Goal: Task Accomplishment & Management: Complete application form

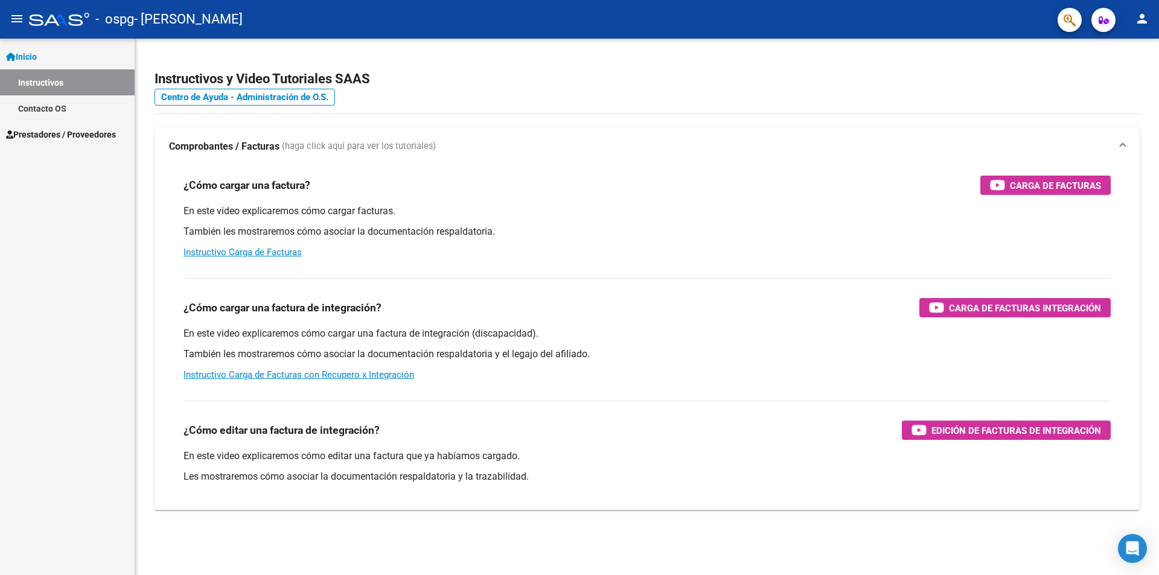
click at [72, 138] on span "Prestadores / Proveedores" at bounding box center [61, 134] width 110 height 13
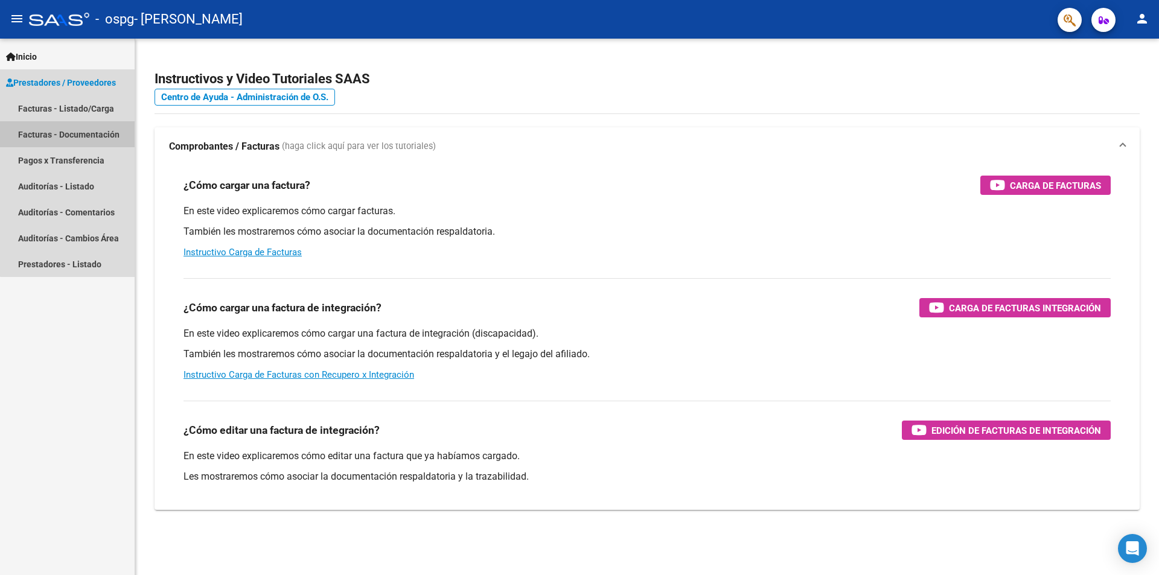
click at [72, 144] on link "Facturas - Documentación" at bounding box center [67, 134] width 135 height 26
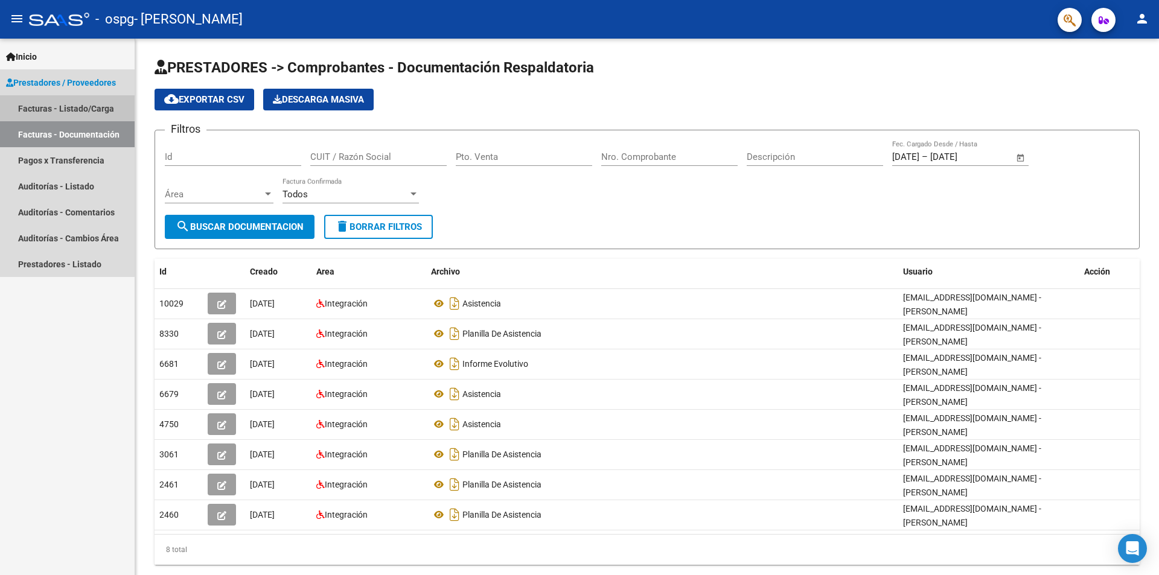
click at [43, 108] on link "Facturas - Listado/Carga" at bounding box center [67, 108] width 135 height 26
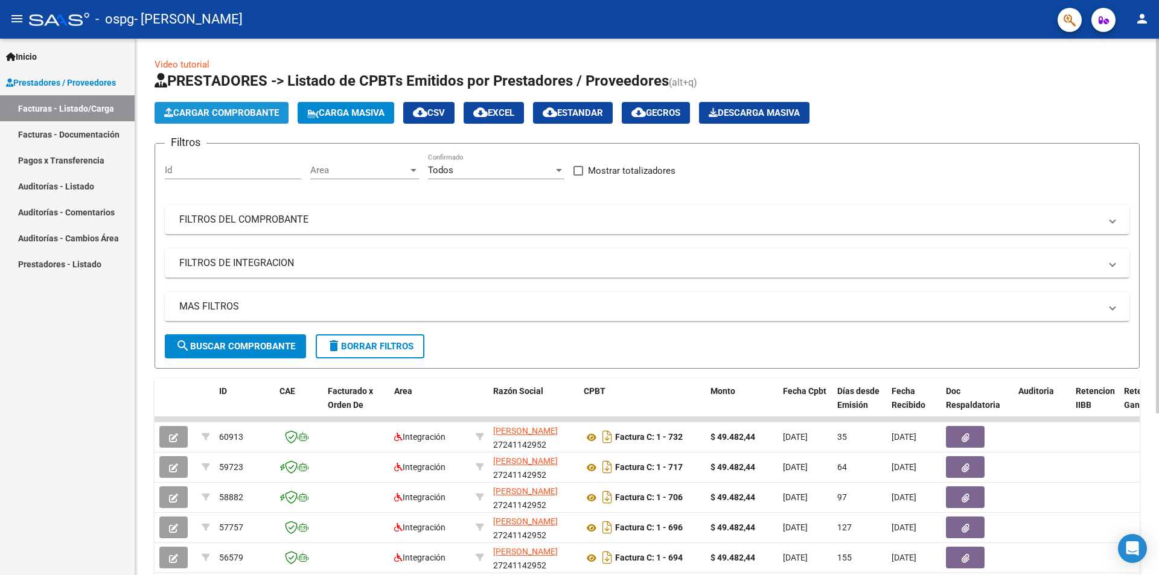
click at [246, 107] on span "Cargar Comprobante" at bounding box center [221, 112] width 115 height 11
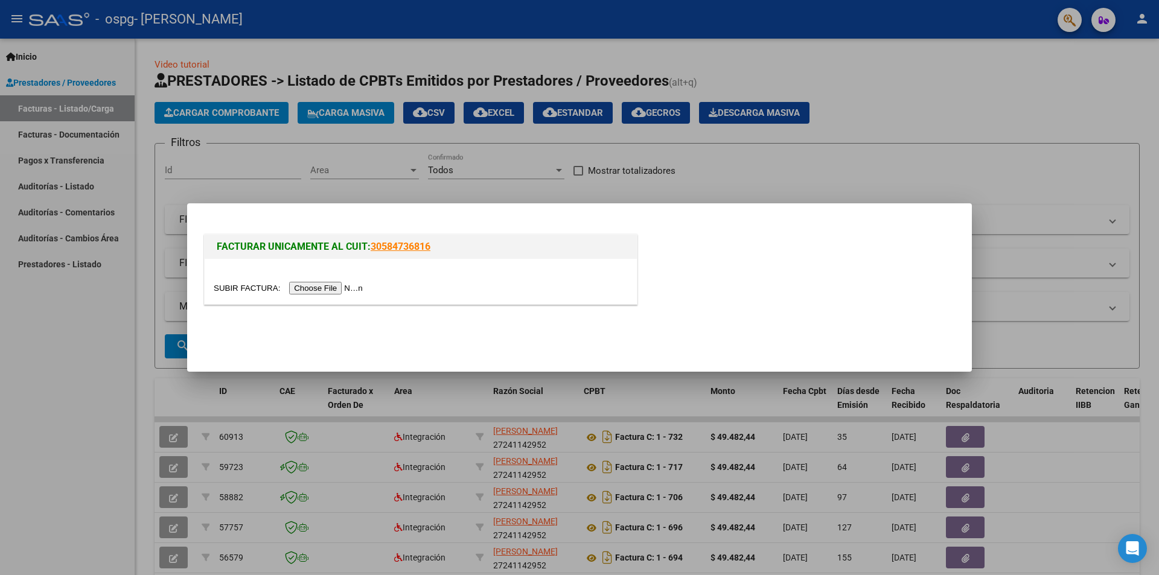
click at [325, 288] on input "file" at bounding box center [290, 288] width 153 height 13
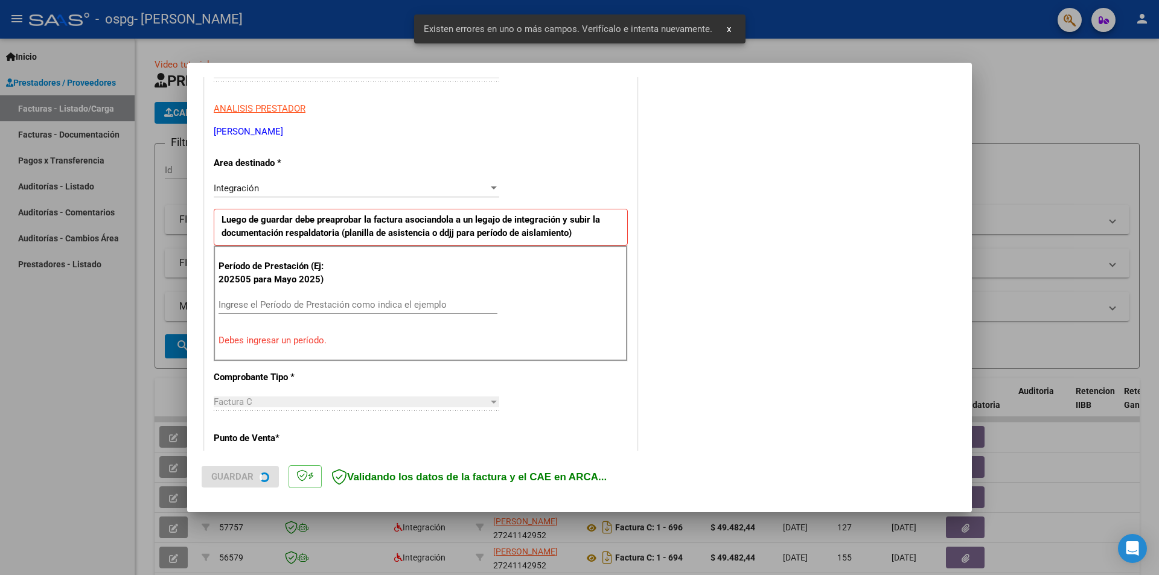
scroll to position [211, 0]
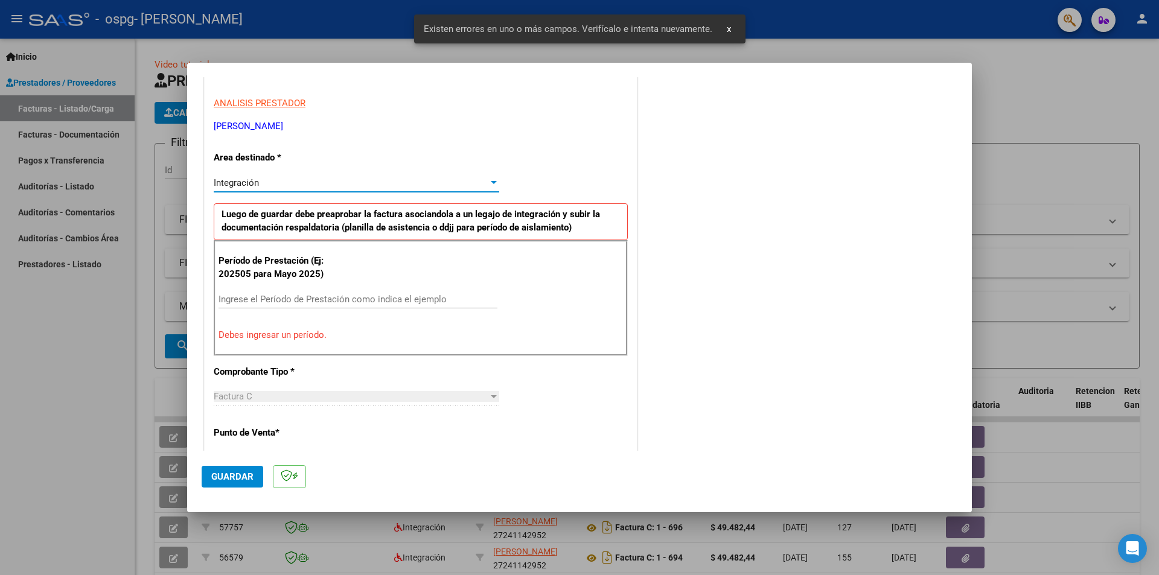
click at [260, 179] on div "Integración" at bounding box center [351, 183] width 275 height 11
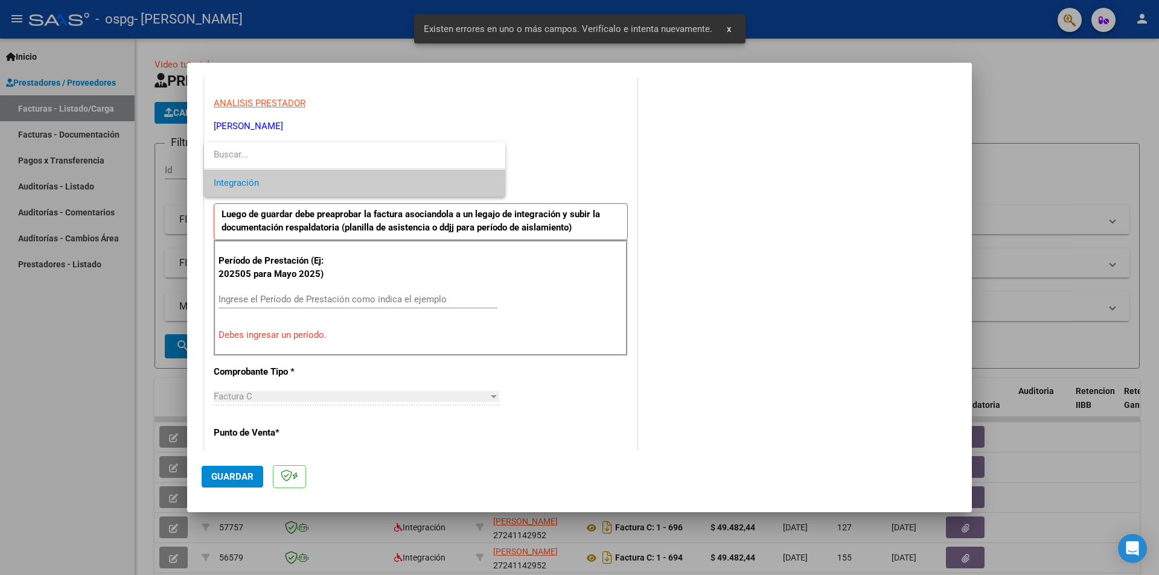
click at [264, 190] on span "Integración" at bounding box center [355, 183] width 282 height 27
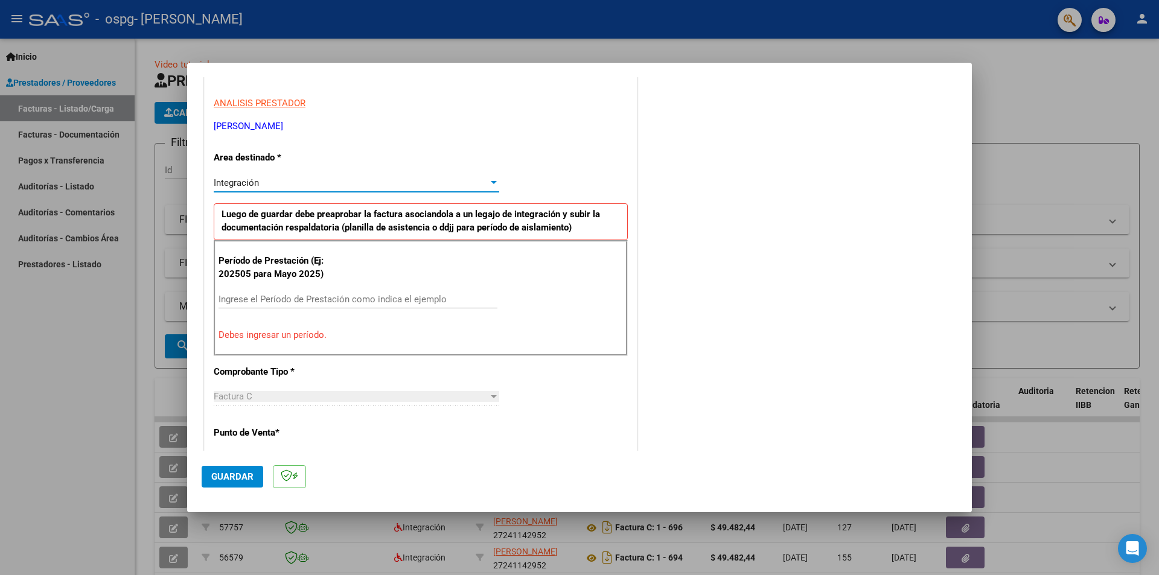
click at [298, 299] on input "Ingrese el Período de Prestación como indica el ejemplo" at bounding box center [358, 299] width 279 height 11
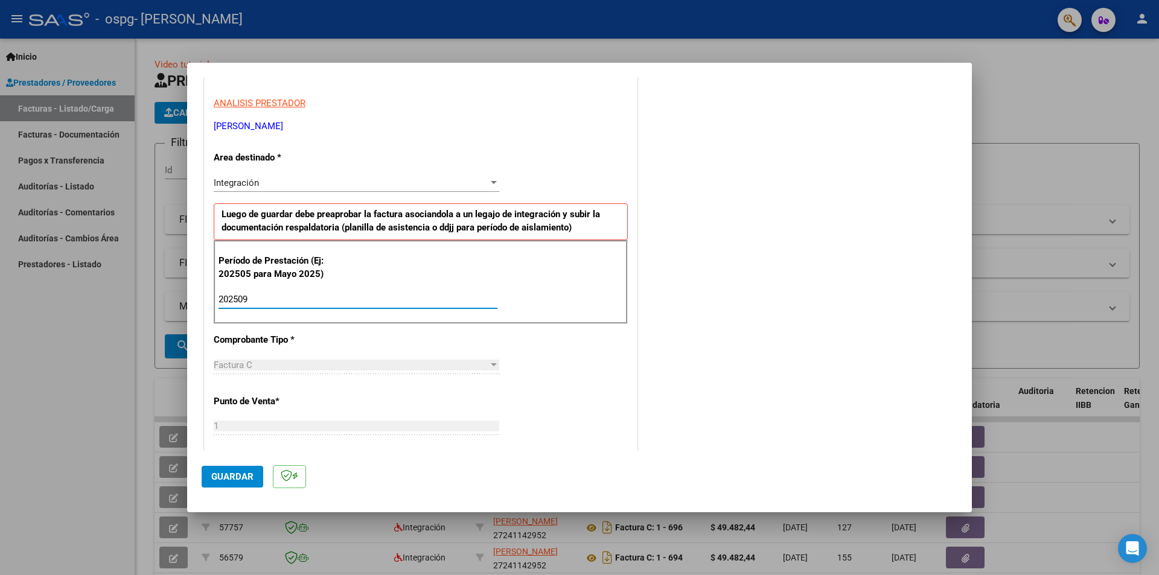
type input "202509"
click at [281, 362] on div "Factura C" at bounding box center [351, 365] width 275 height 11
click at [232, 474] on span "Guardar" at bounding box center [232, 477] width 42 height 11
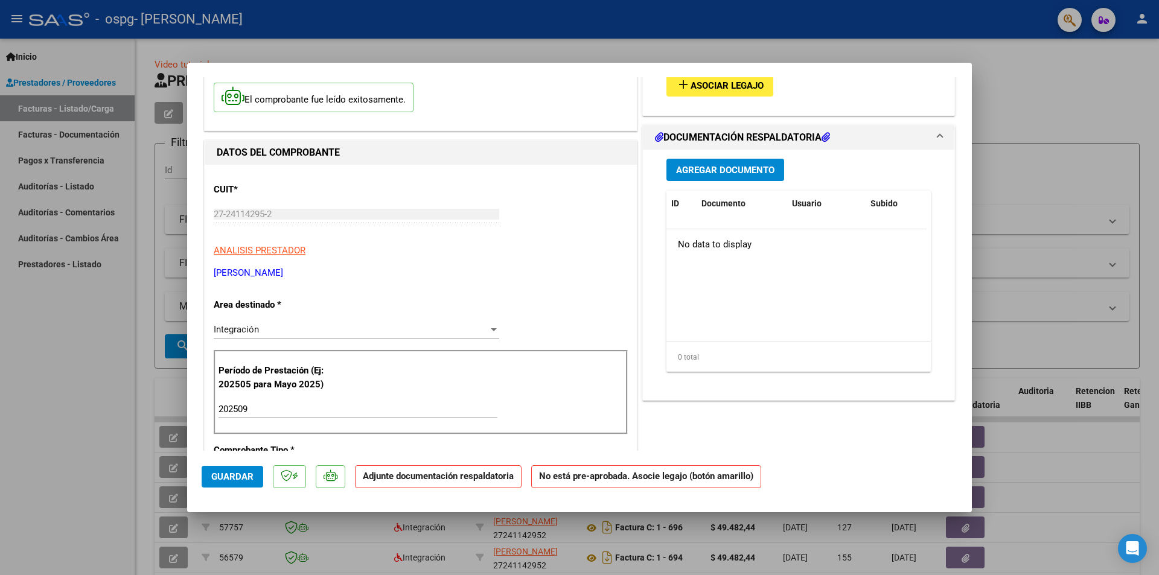
scroll to position [0, 0]
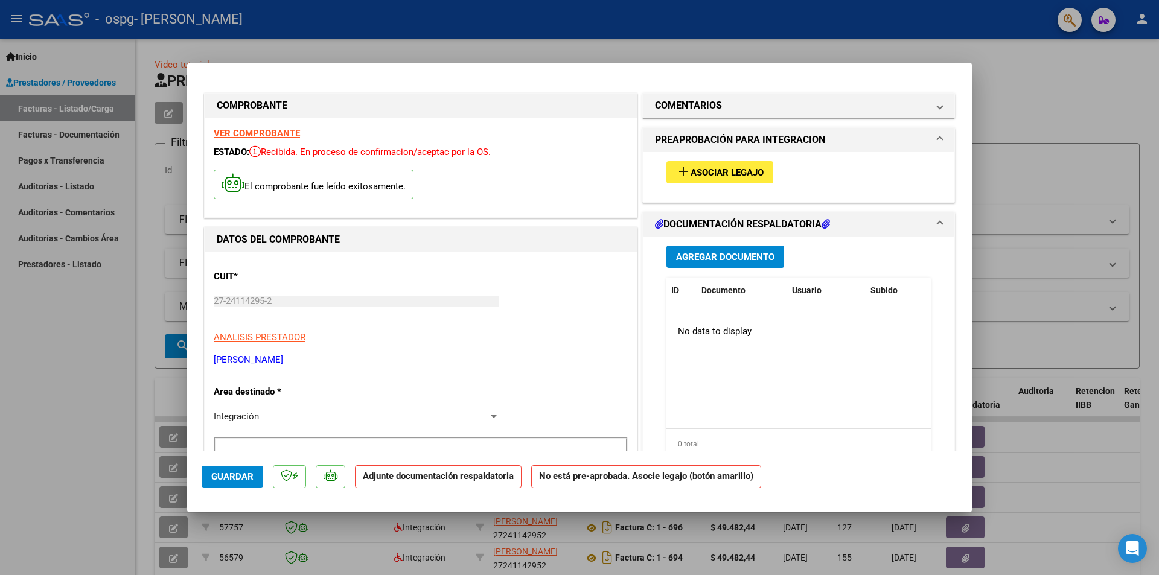
click at [720, 167] on span "Asociar Legajo" at bounding box center [727, 172] width 73 height 11
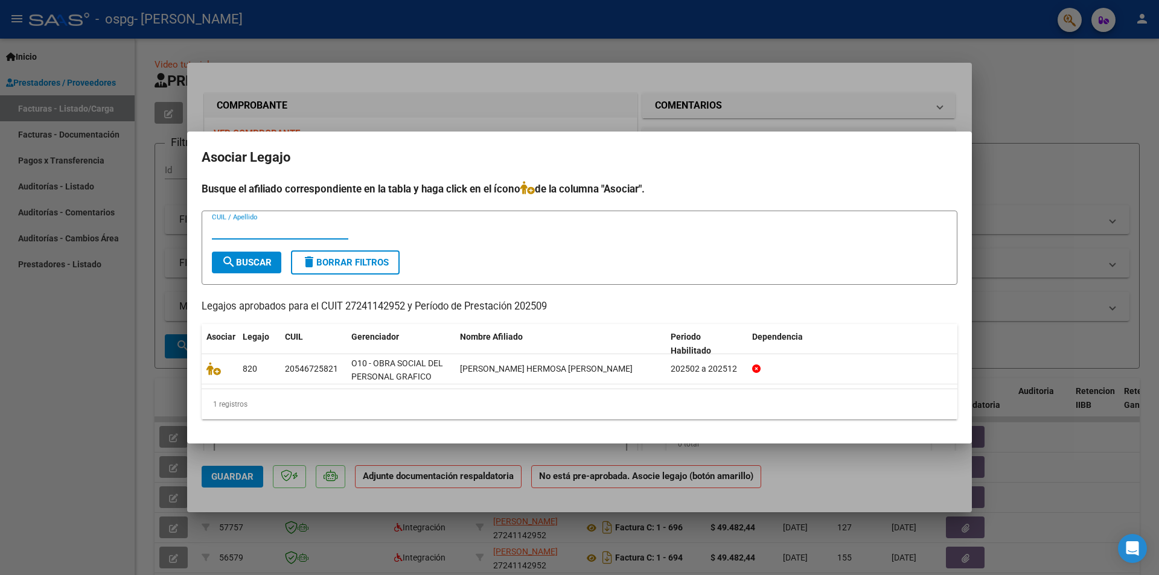
click at [245, 230] on input "CUIL / Apellido" at bounding box center [280, 230] width 136 height 11
type input "[PERSON_NAME]"
click at [245, 261] on span "search Buscar" at bounding box center [247, 262] width 50 height 11
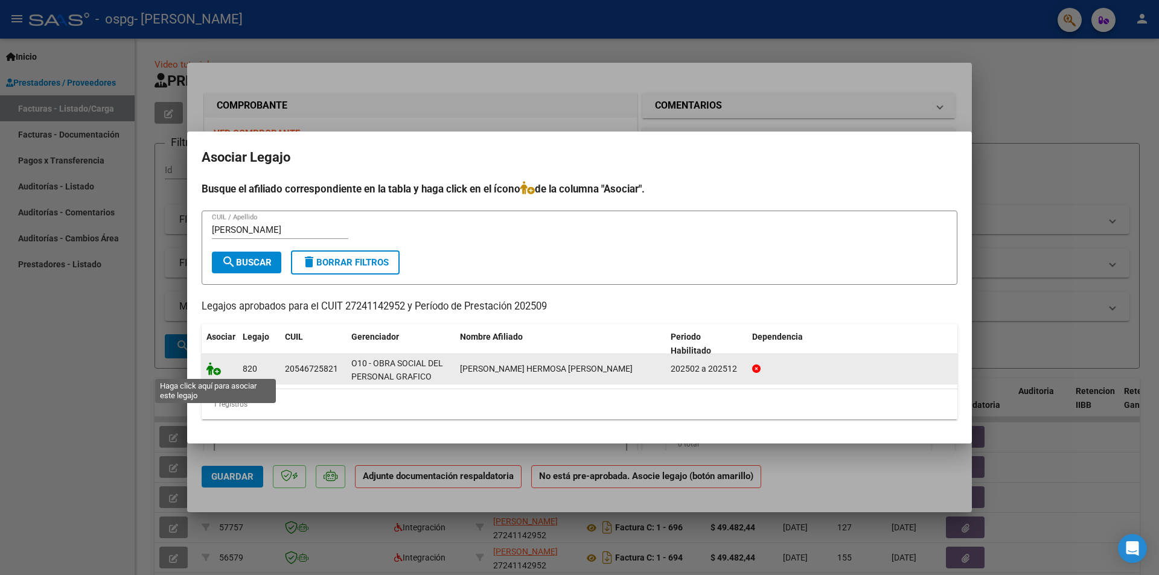
click at [214, 372] on icon at bounding box center [214, 368] width 14 height 13
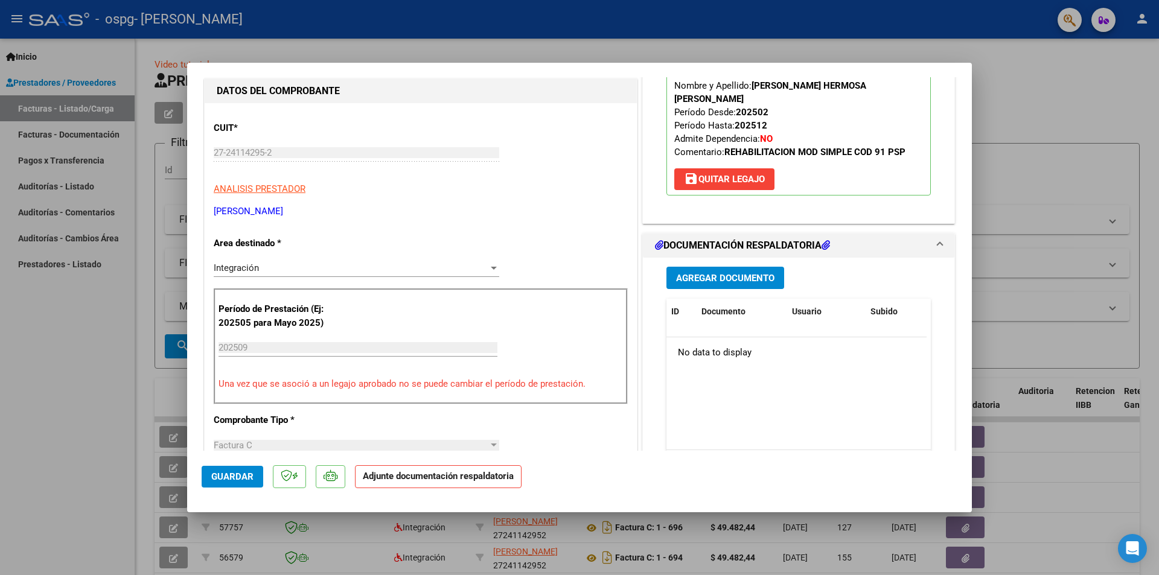
scroll to position [181, 0]
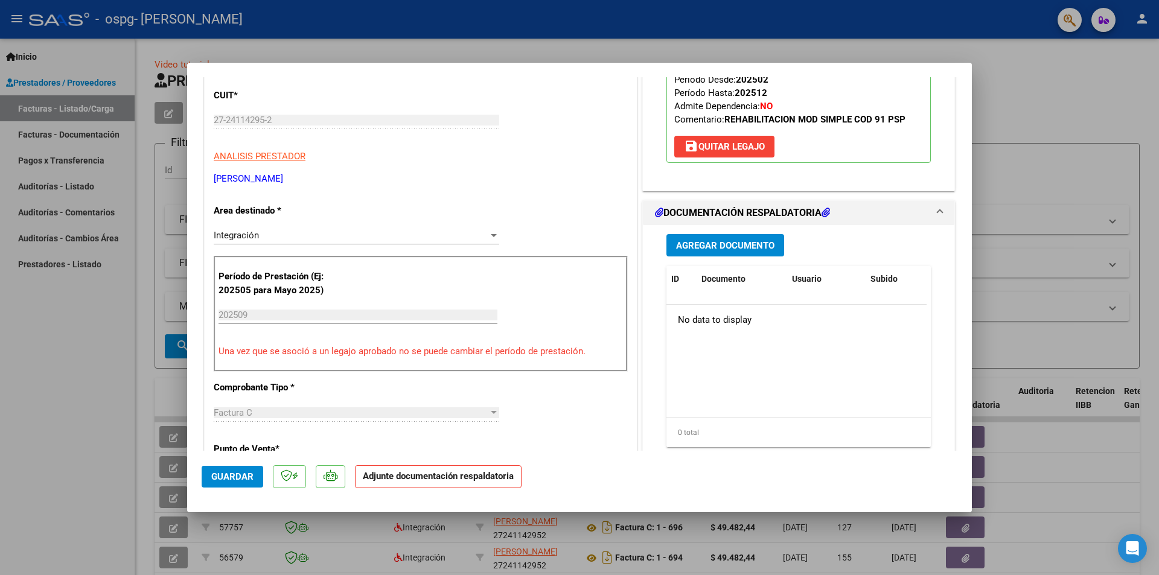
click at [700, 234] on button "Agregar Documento" at bounding box center [726, 245] width 118 height 22
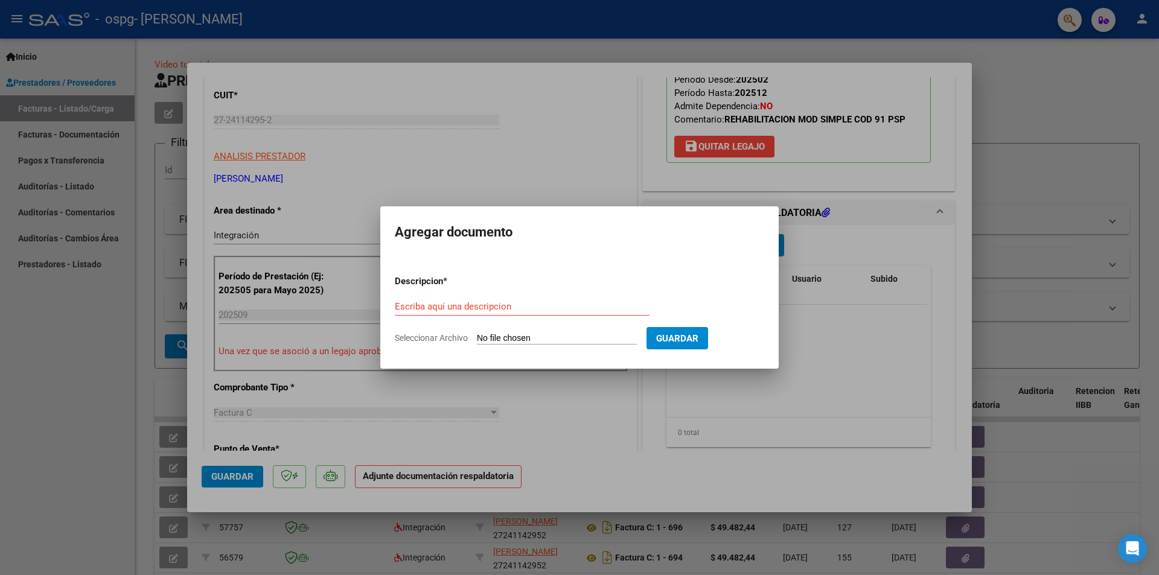
click at [505, 298] on div "Escriba aquí una descripcion" at bounding box center [522, 307] width 255 height 18
type input "Asistencia"
click at [476, 335] on app-file-uploader "Seleccionar Archivo" at bounding box center [521, 338] width 252 height 11
click at [497, 338] on input "Seleccionar Archivo" at bounding box center [557, 338] width 160 height 11
type input "C:\fakepath\Asistencia [PERSON_NAME] [DATE].pdf"
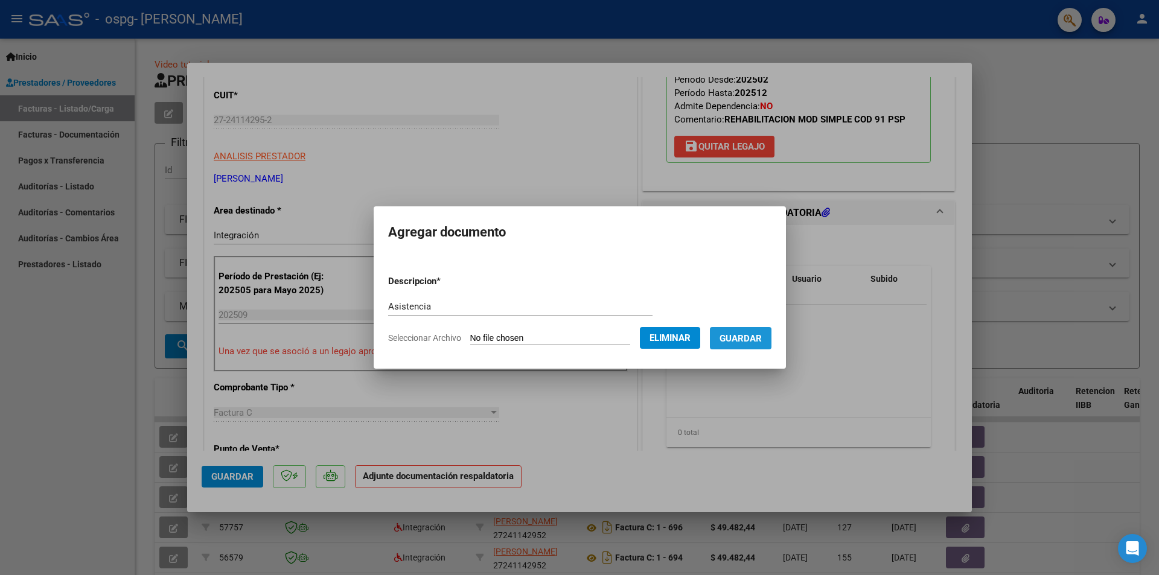
click at [753, 333] on span "Guardar" at bounding box center [741, 338] width 42 height 11
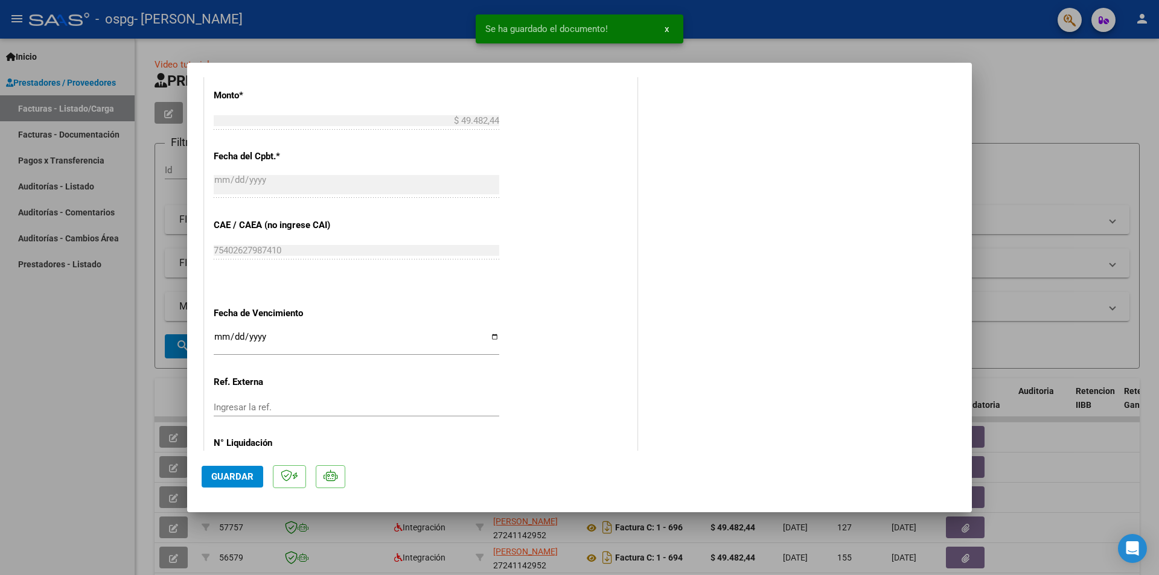
scroll to position [707, 0]
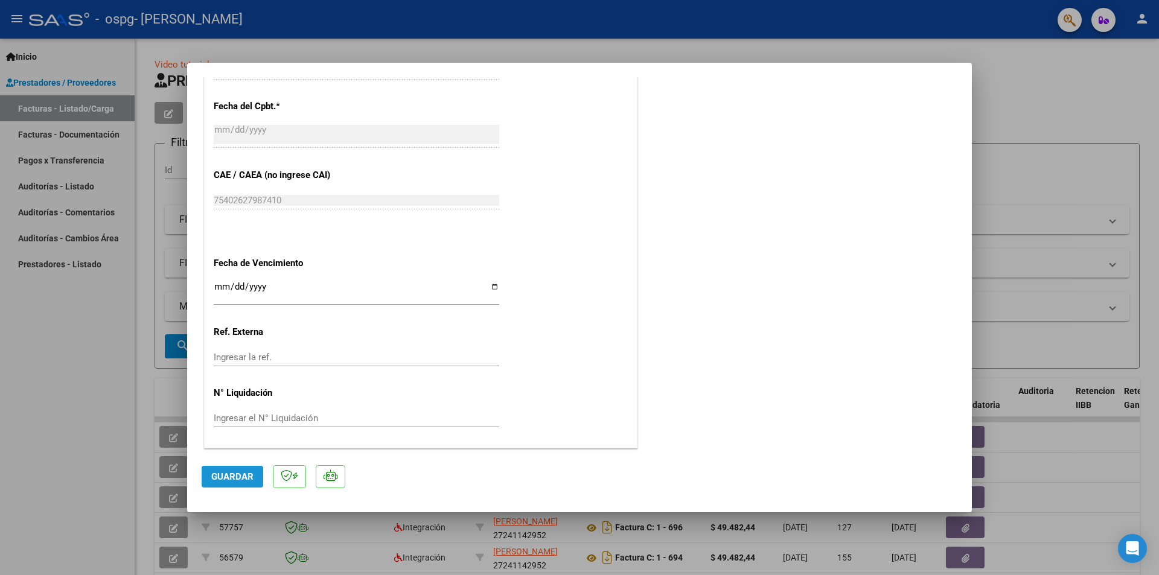
click at [227, 475] on span "Guardar" at bounding box center [232, 477] width 42 height 11
click at [1135, 470] on div at bounding box center [579, 287] width 1159 height 575
type input "$ 0,00"
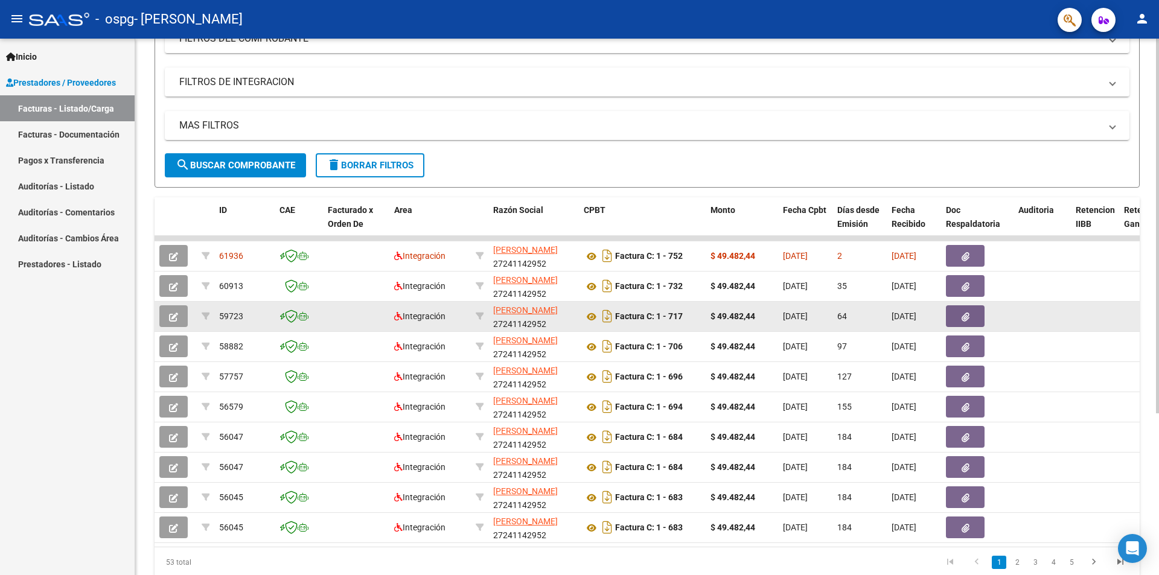
scroll to position [231, 0]
